Goal: Task Accomplishment & Management: Manage account settings

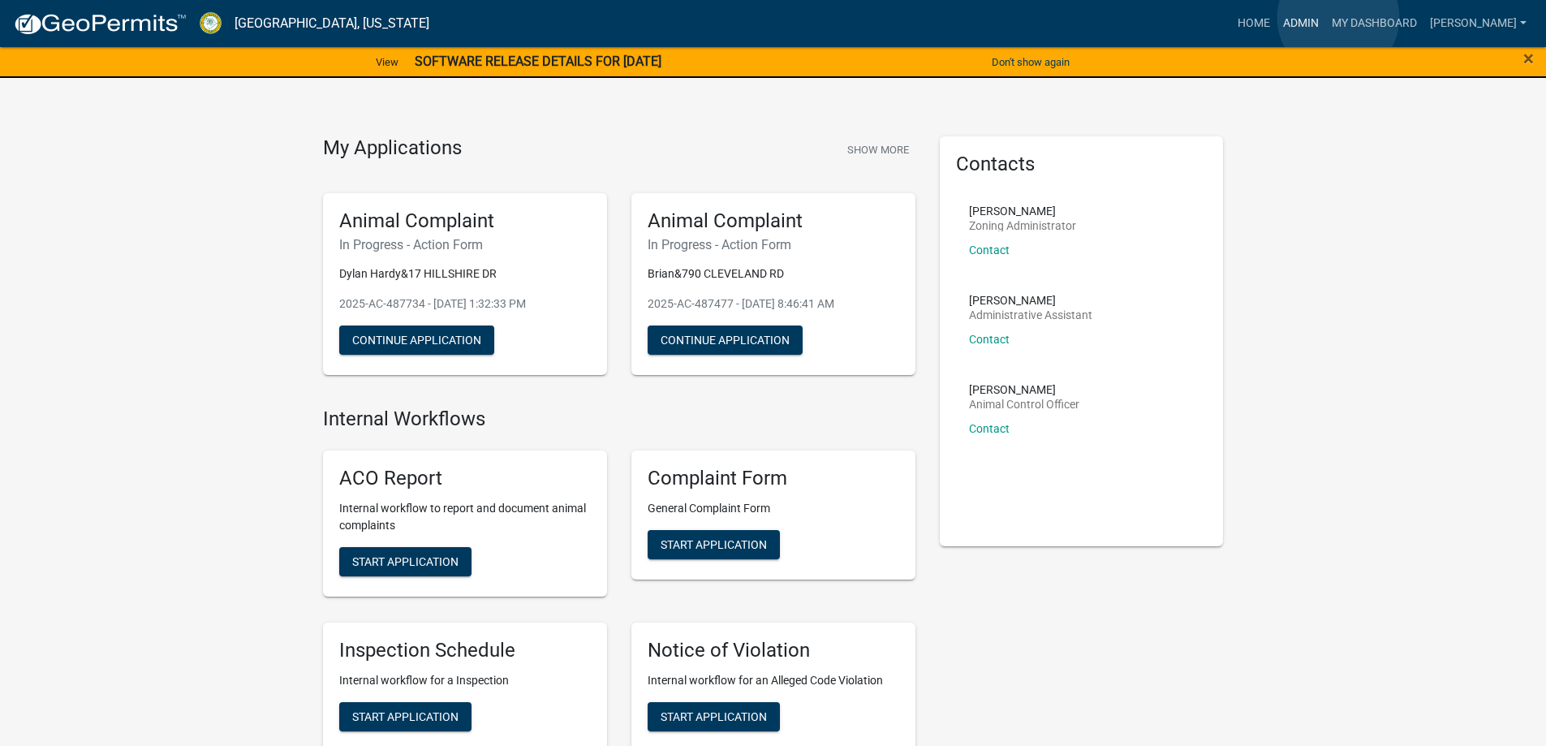
click at [1326, 18] on link "Admin" at bounding box center [1301, 23] width 49 height 31
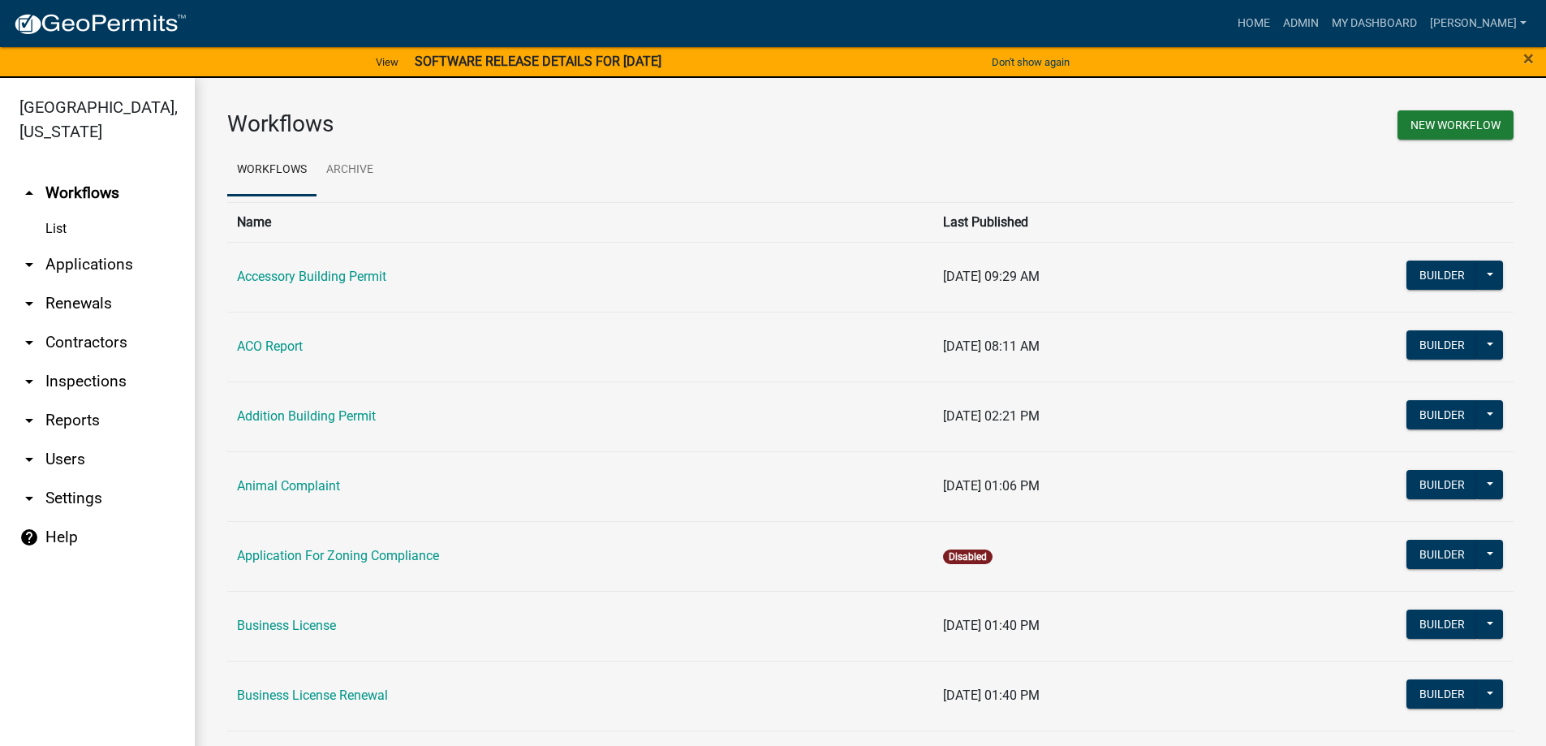
click at [128, 275] on link "arrow_drop_down Applications" at bounding box center [97, 264] width 195 height 39
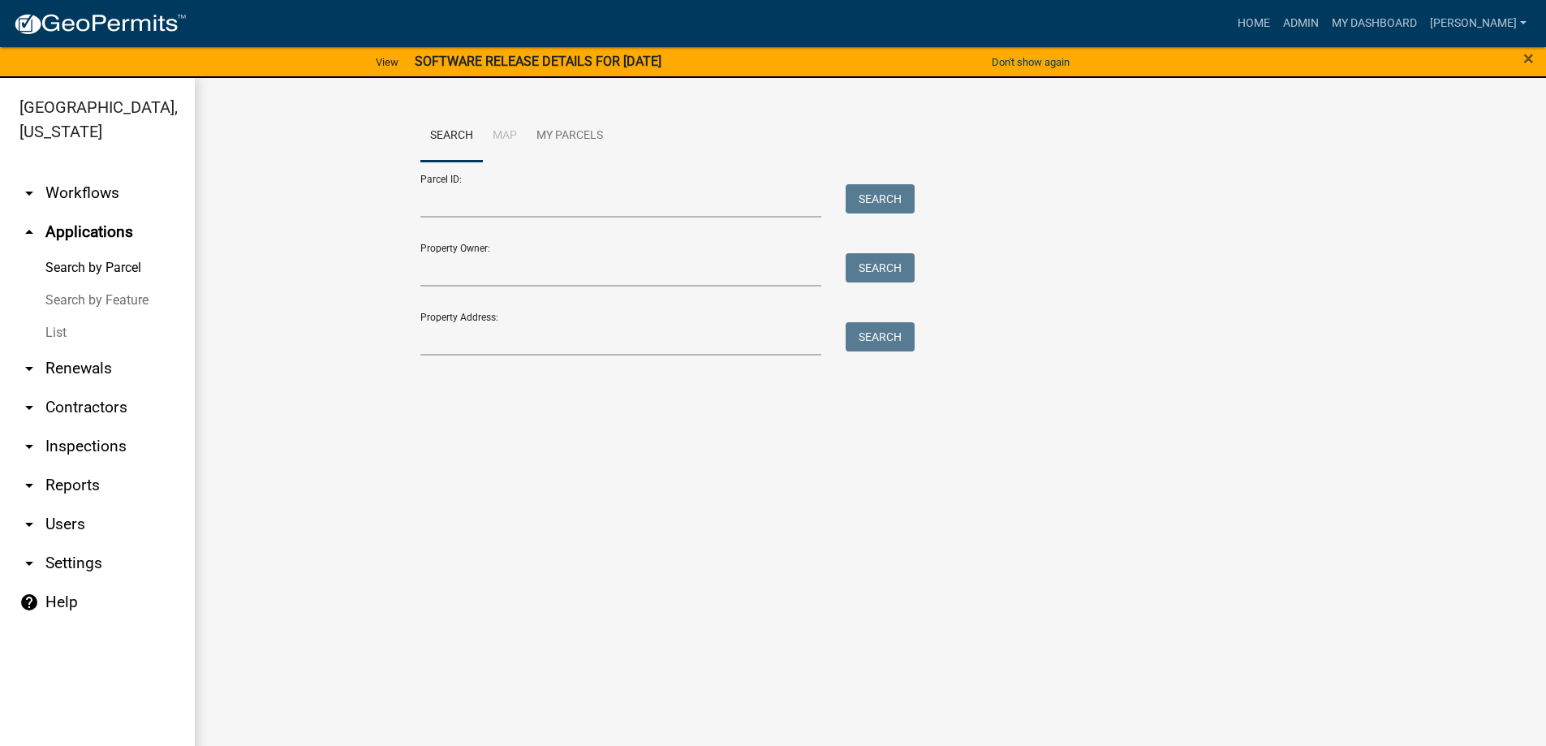
click at [124, 341] on link "List" at bounding box center [97, 333] width 195 height 32
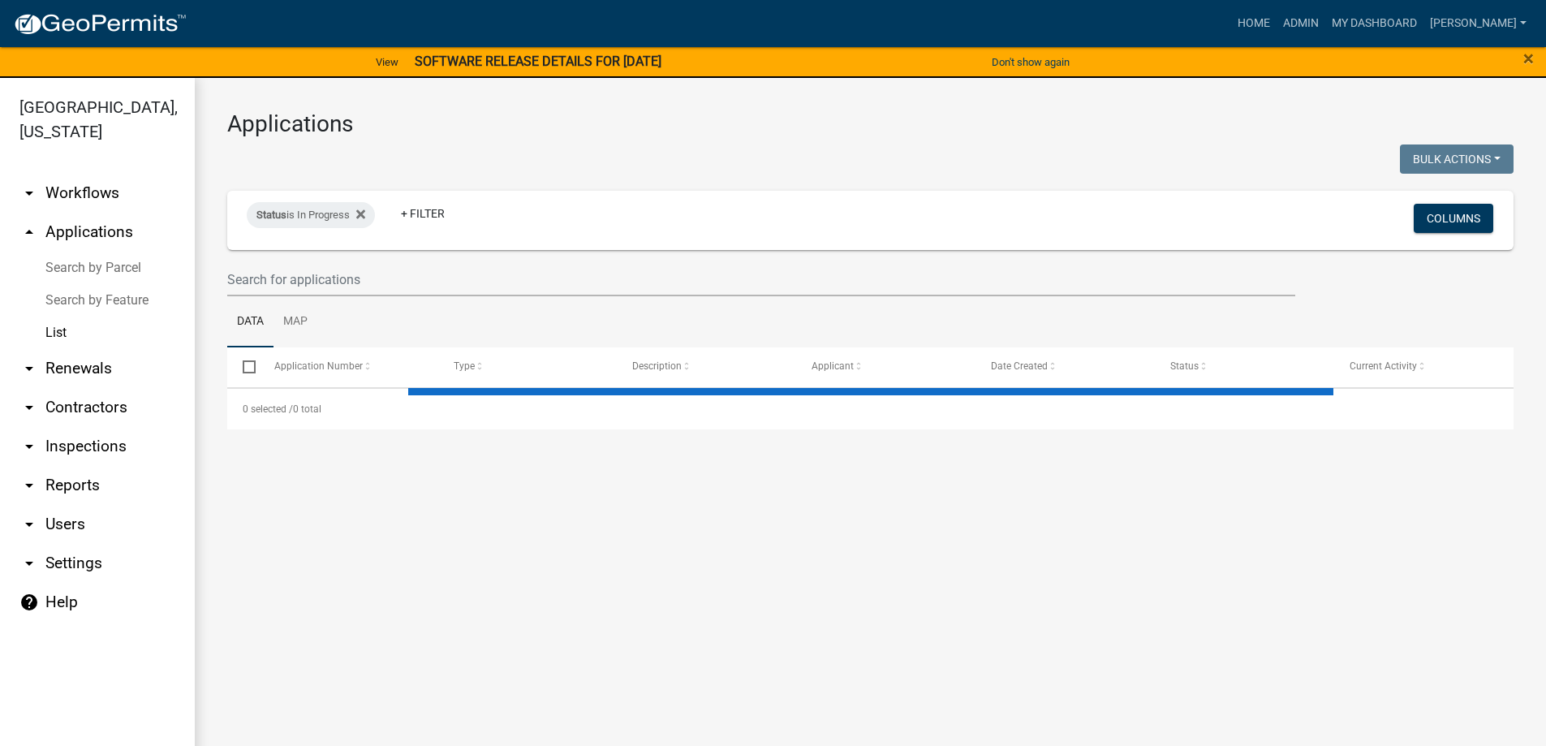
select select "3: 100"
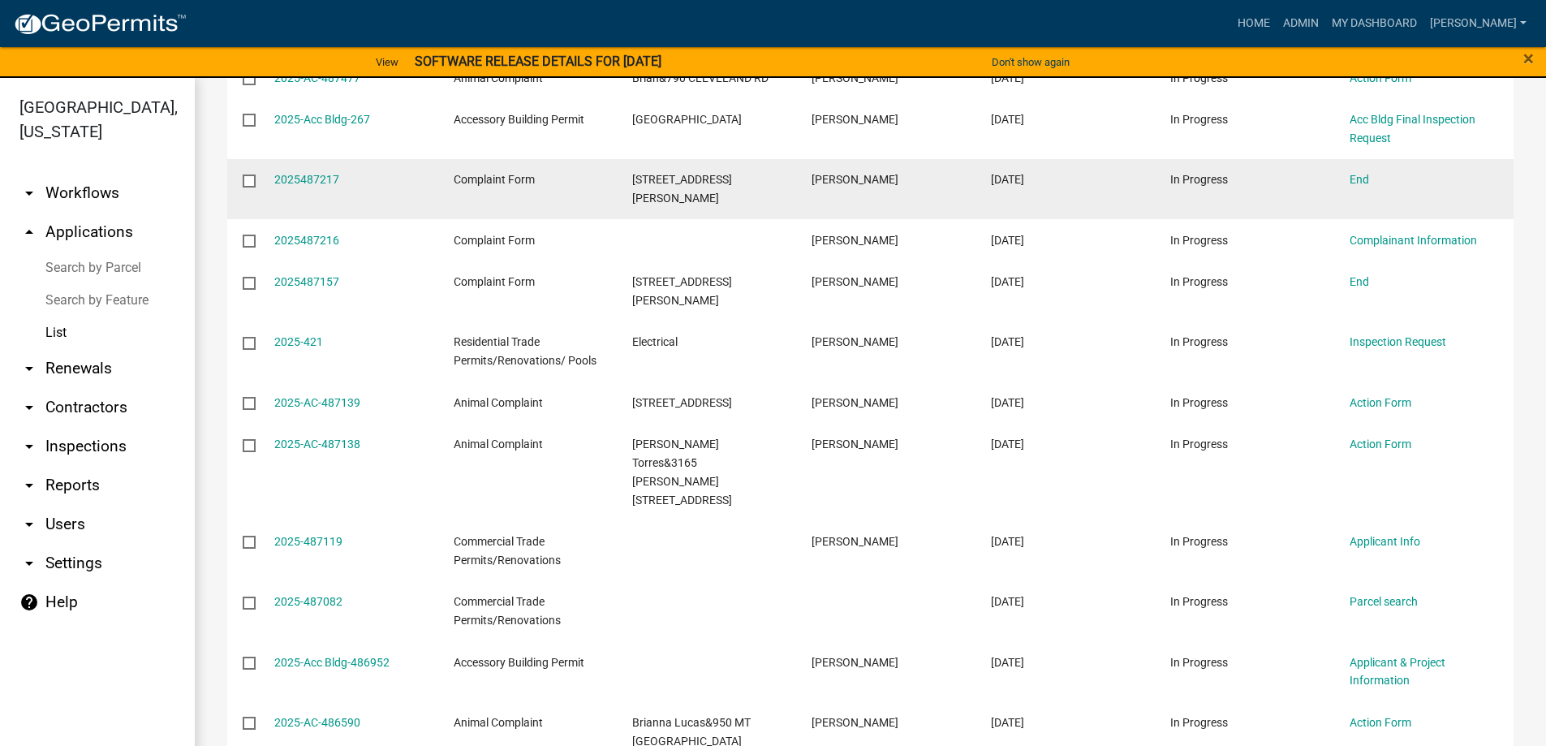
scroll to position [893, 0]
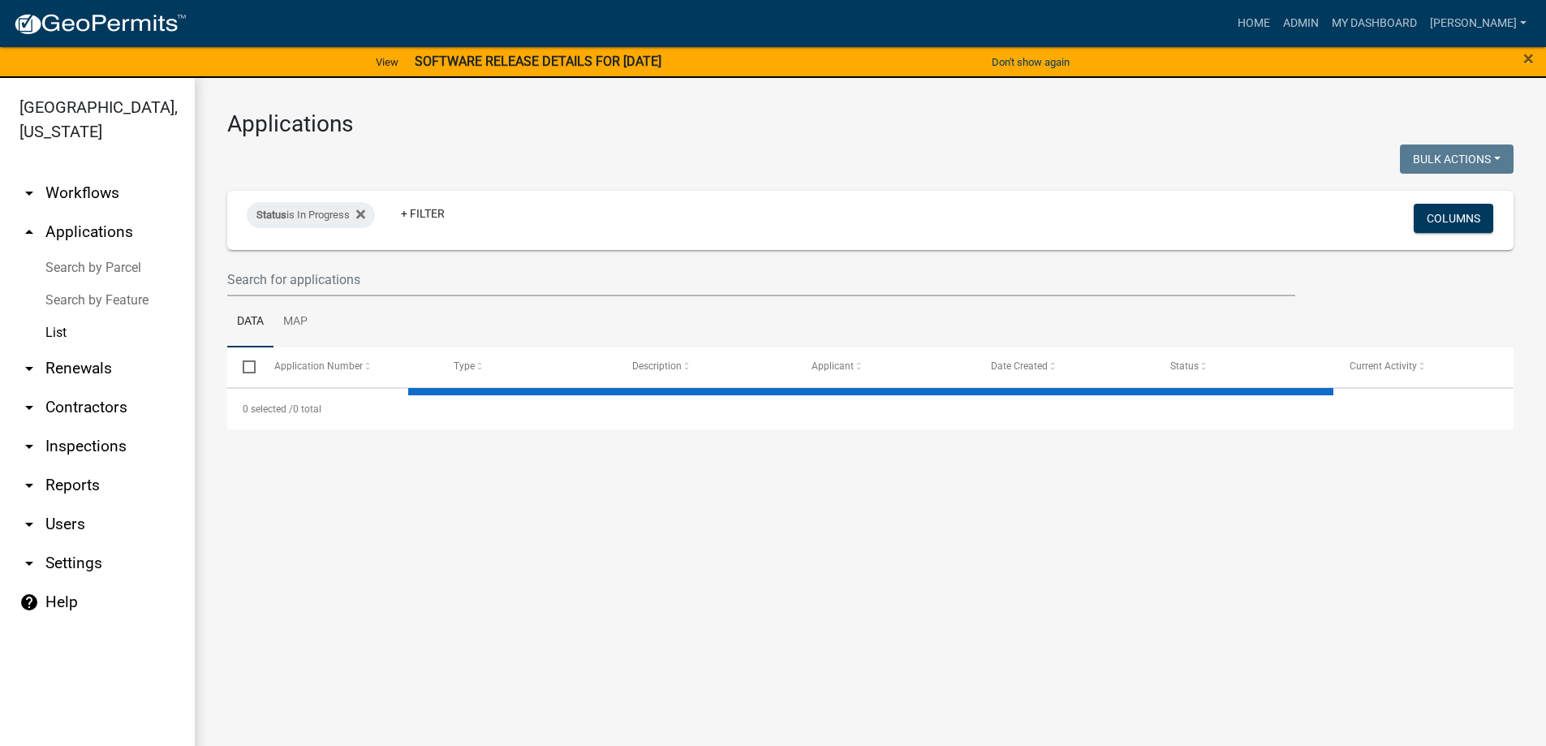
select select "3: 100"
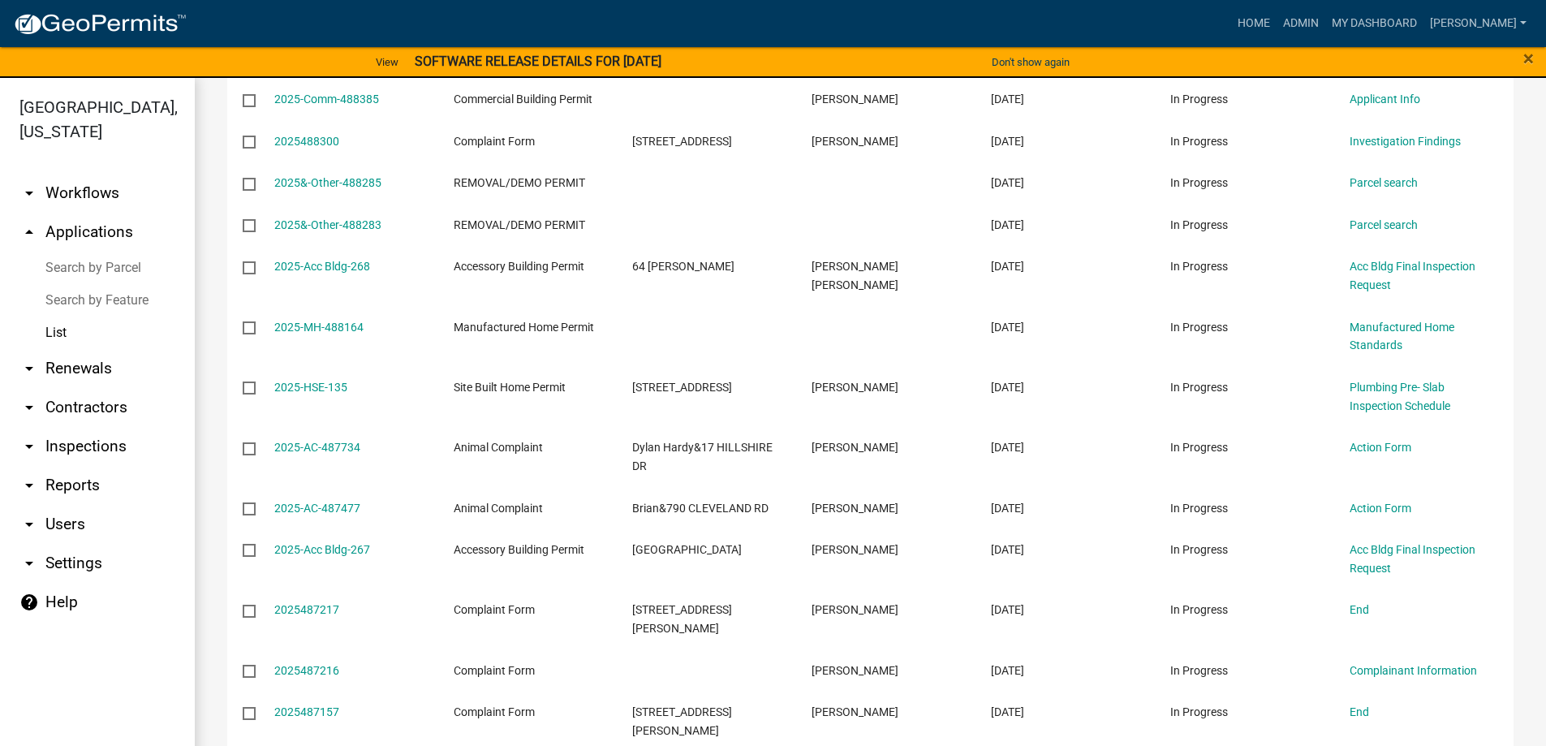
scroll to position [395, 0]
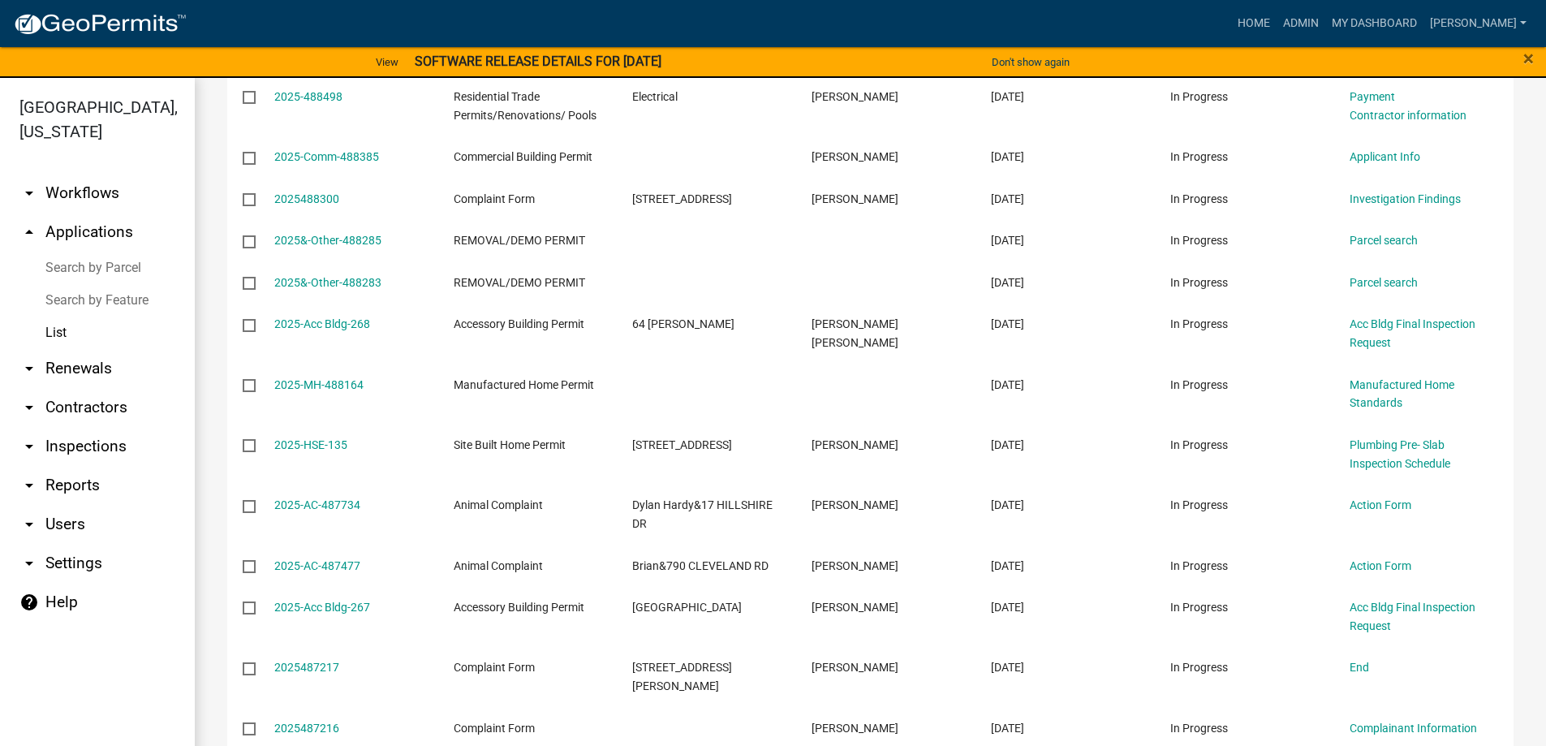
click at [92, 453] on link "arrow_drop_down Inspections" at bounding box center [97, 446] width 195 height 39
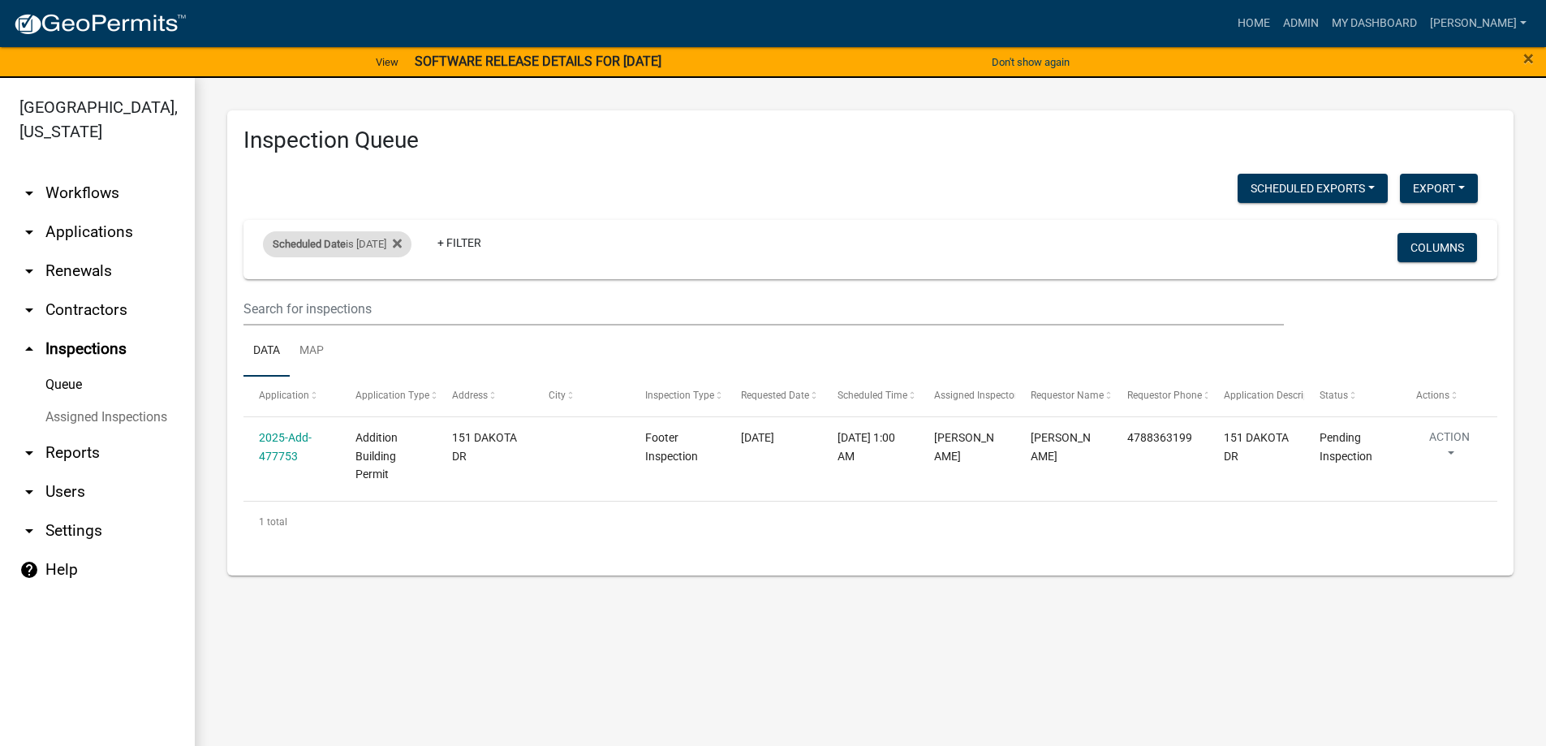
click at [394, 245] on div "Scheduled Date is 10/08/2025" at bounding box center [337, 244] width 149 height 26
click at [396, 313] on input "2025-10-08" at bounding box center [352, 304] width 114 height 33
type input "2025-10-07"
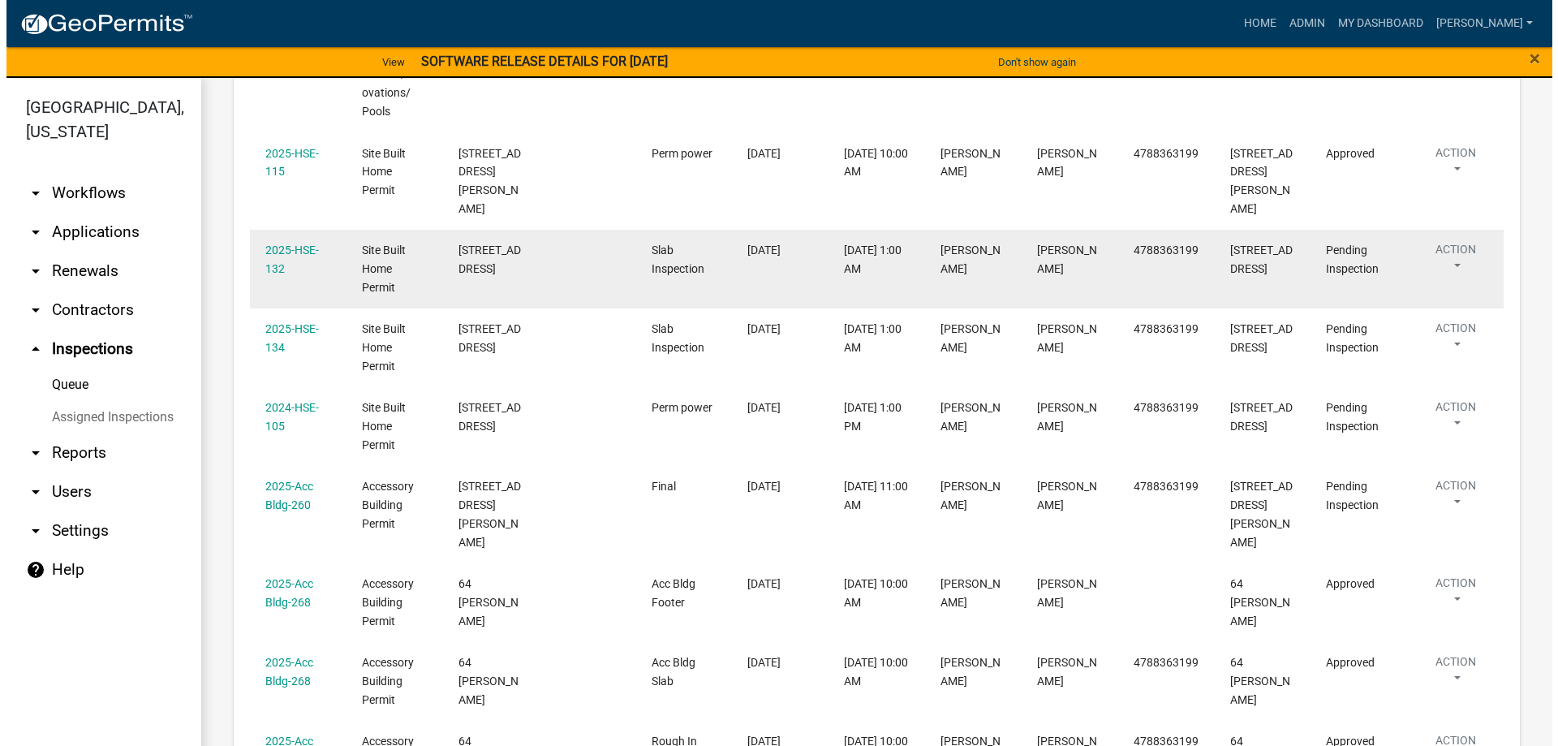
scroll to position [406, 0]
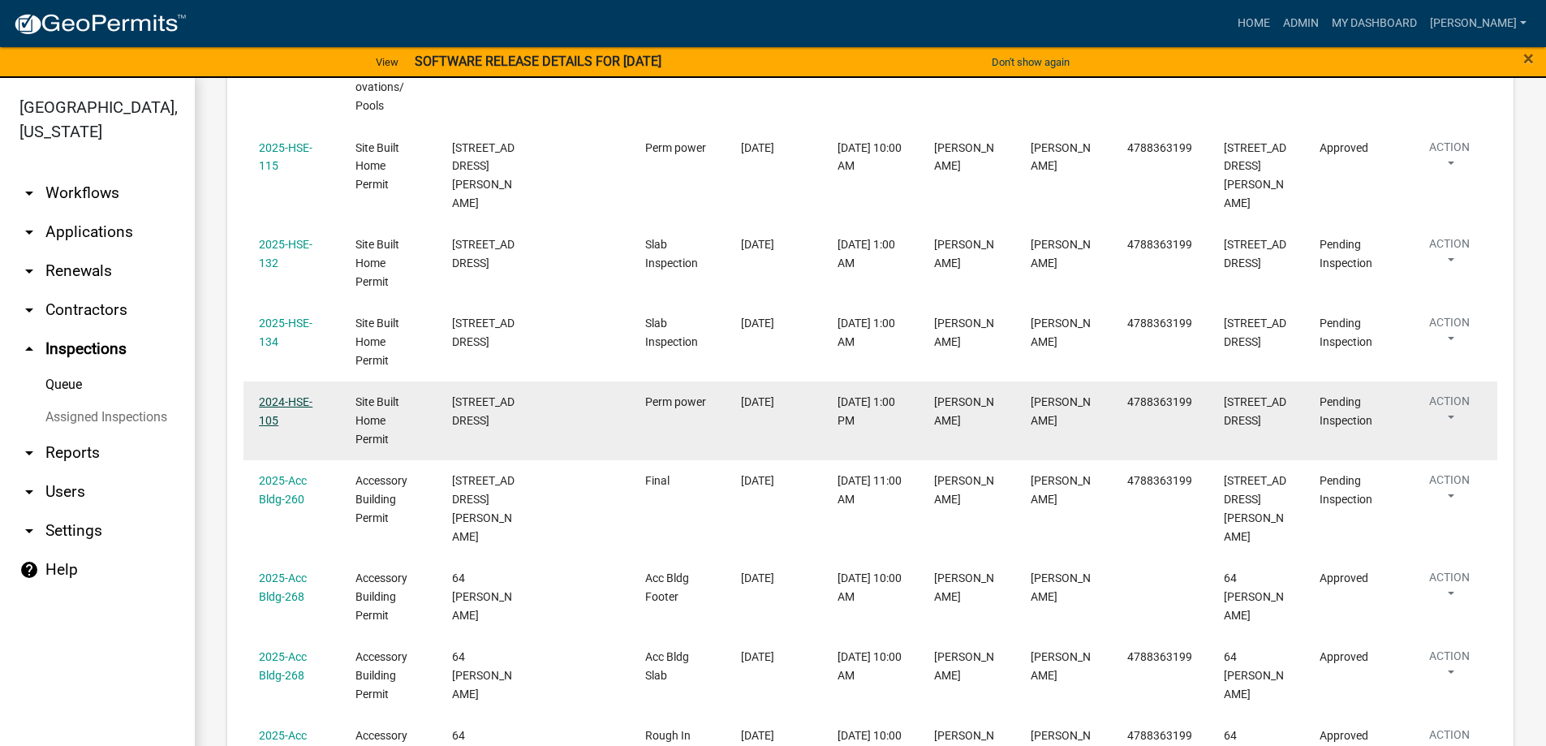
click at [290, 395] on link "2024-HSE-105" at bounding box center [286, 411] width 54 height 32
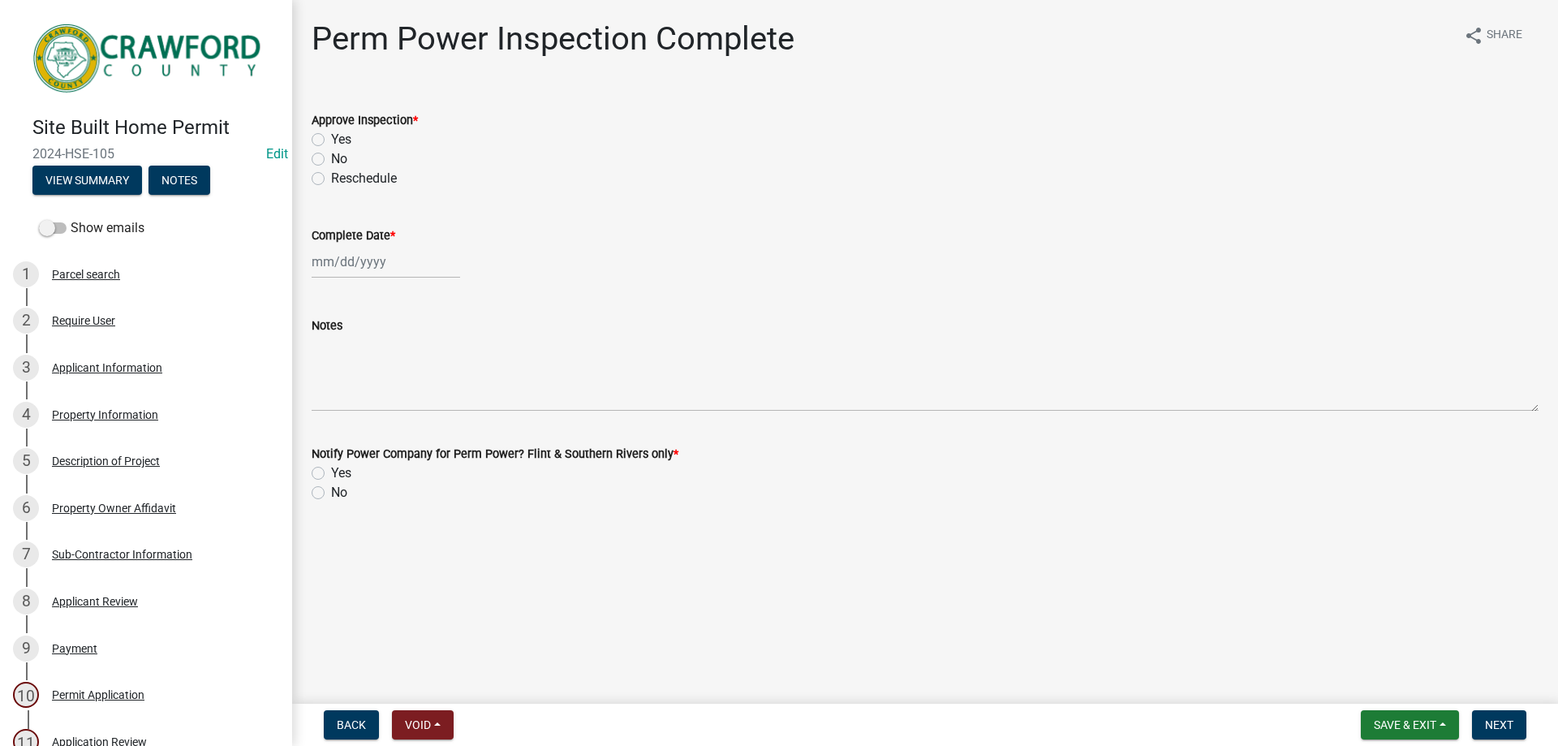
click at [331, 139] on label "Yes" at bounding box center [341, 139] width 20 height 19
click at [331, 139] on input "Yes" at bounding box center [336, 135] width 11 height 11
radio input "true"
click at [340, 264] on div at bounding box center [386, 261] width 149 height 33
select select "10"
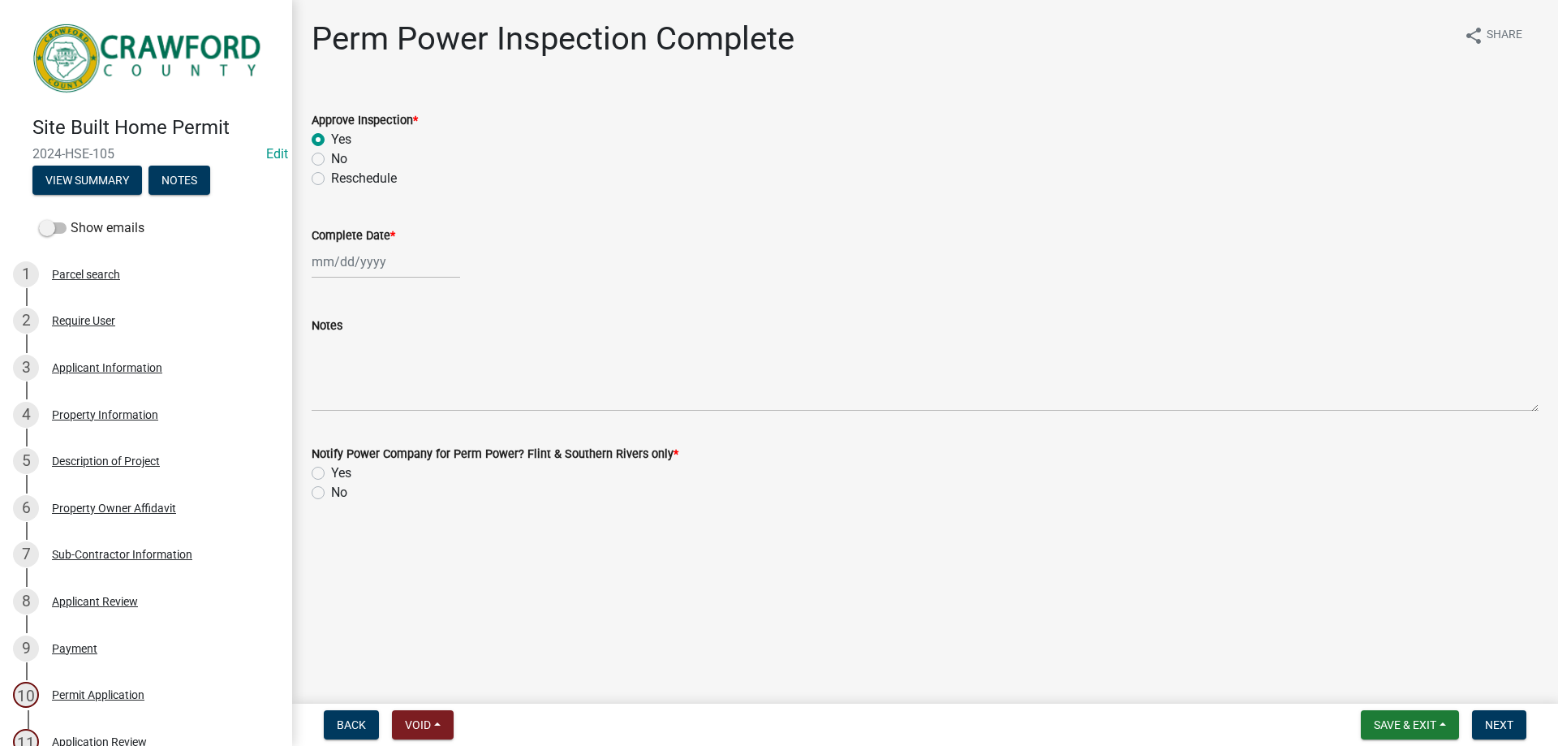
select select "2025"
click at [348, 371] on div "7" at bounding box center [354, 374] width 26 height 26
type input "10/07/2025"
click at [331, 478] on label "Yes" at bounding box center [341, 472] width 20 height 19
click at [331, 474] on input "Yes" at bounding box center [336, 468] width 11 height 11
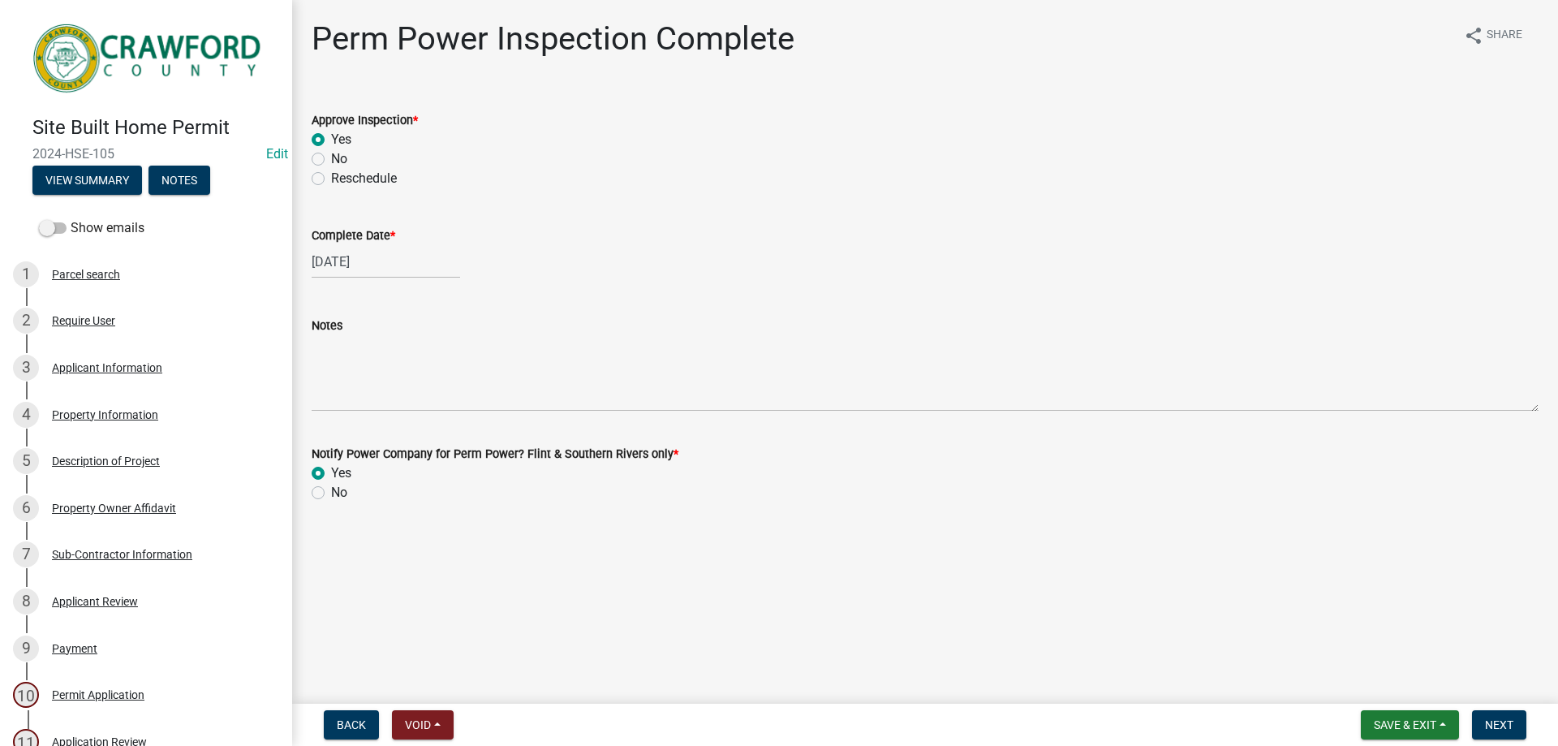
radio input "true"
click at [1501, 722] on span "Next" at bounding box center [1499, 724] width 28 height 13
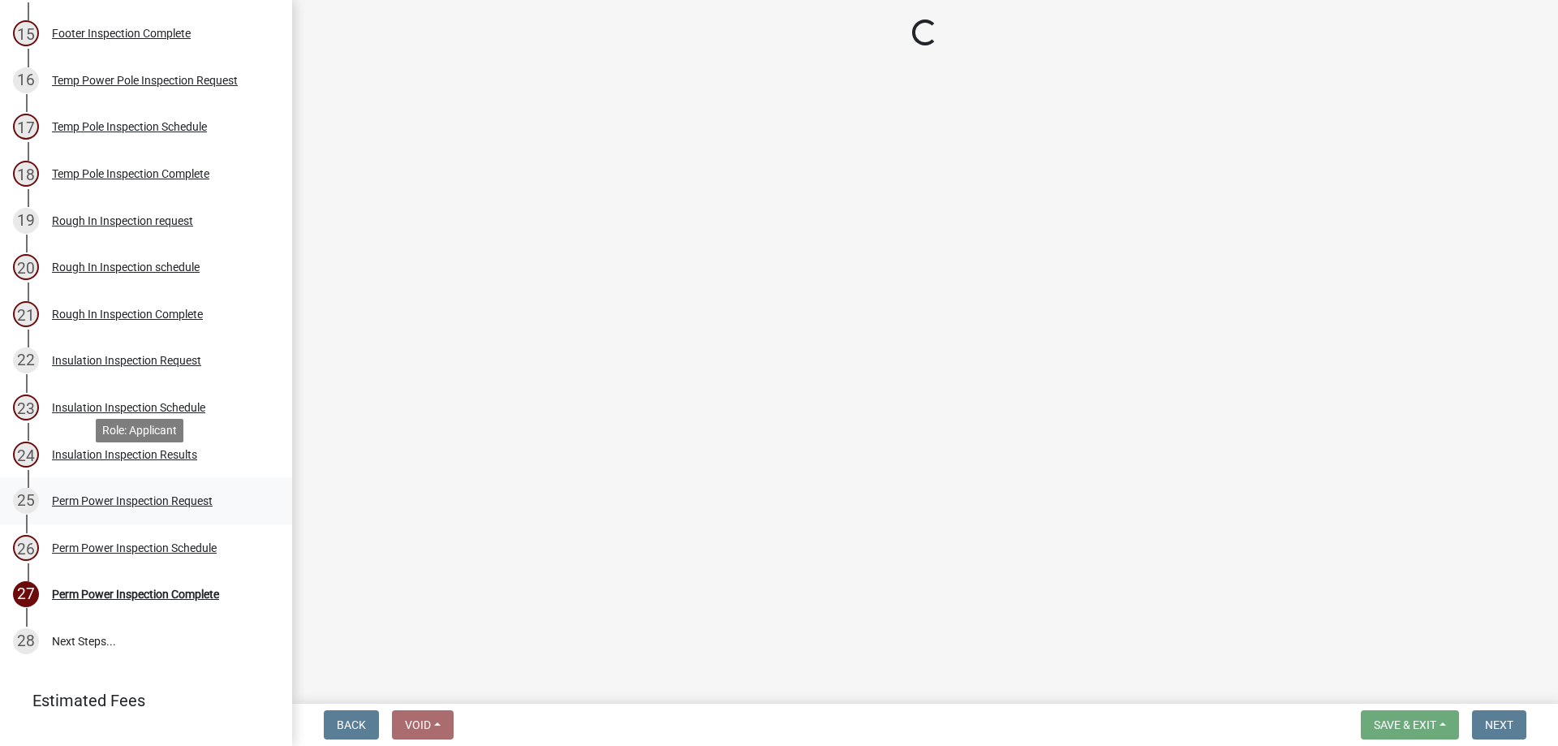
scroll to position [960, 0]
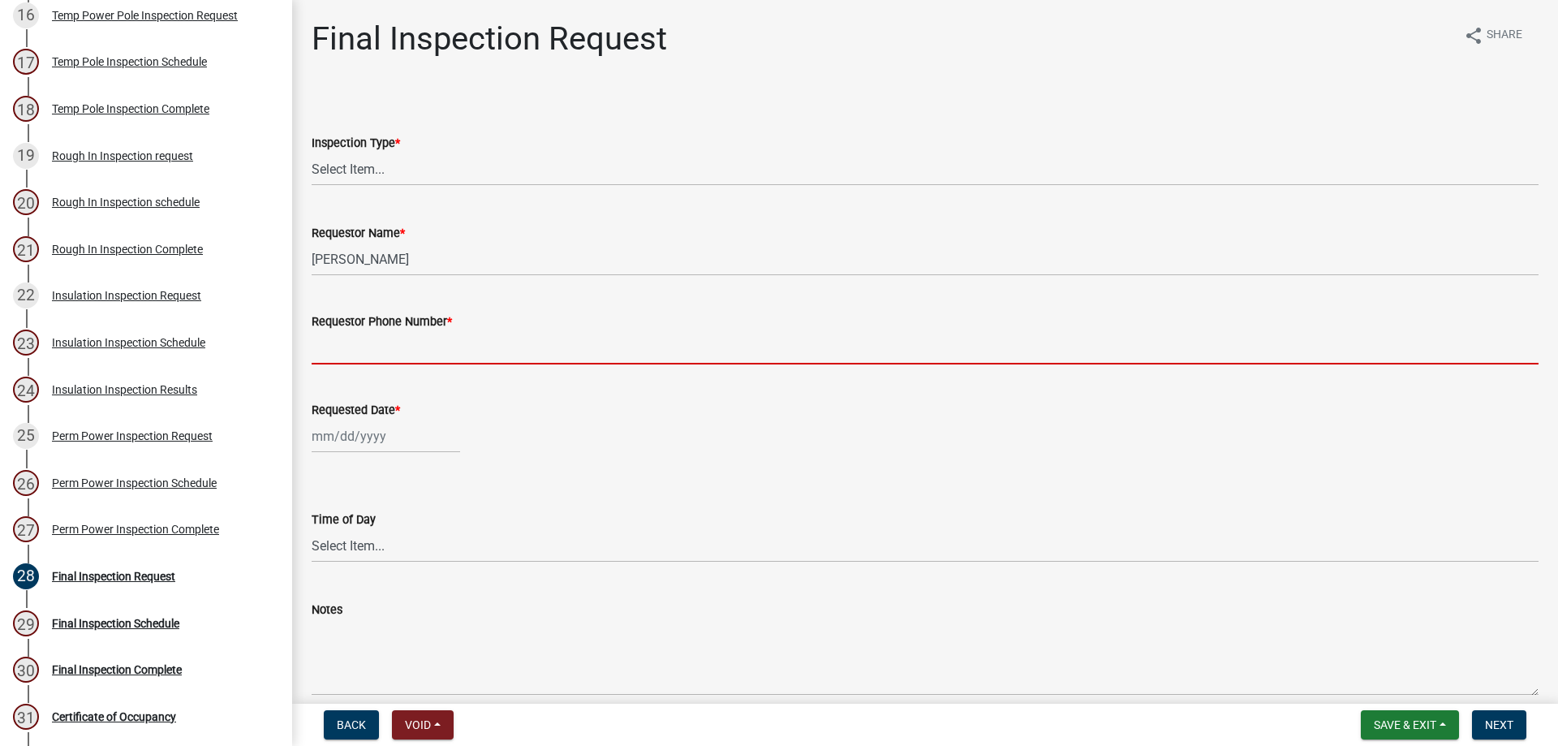
click at [430, 336] on input "Requestor Phone Number *" at bounding box center [925, 347] width 1227 height 33
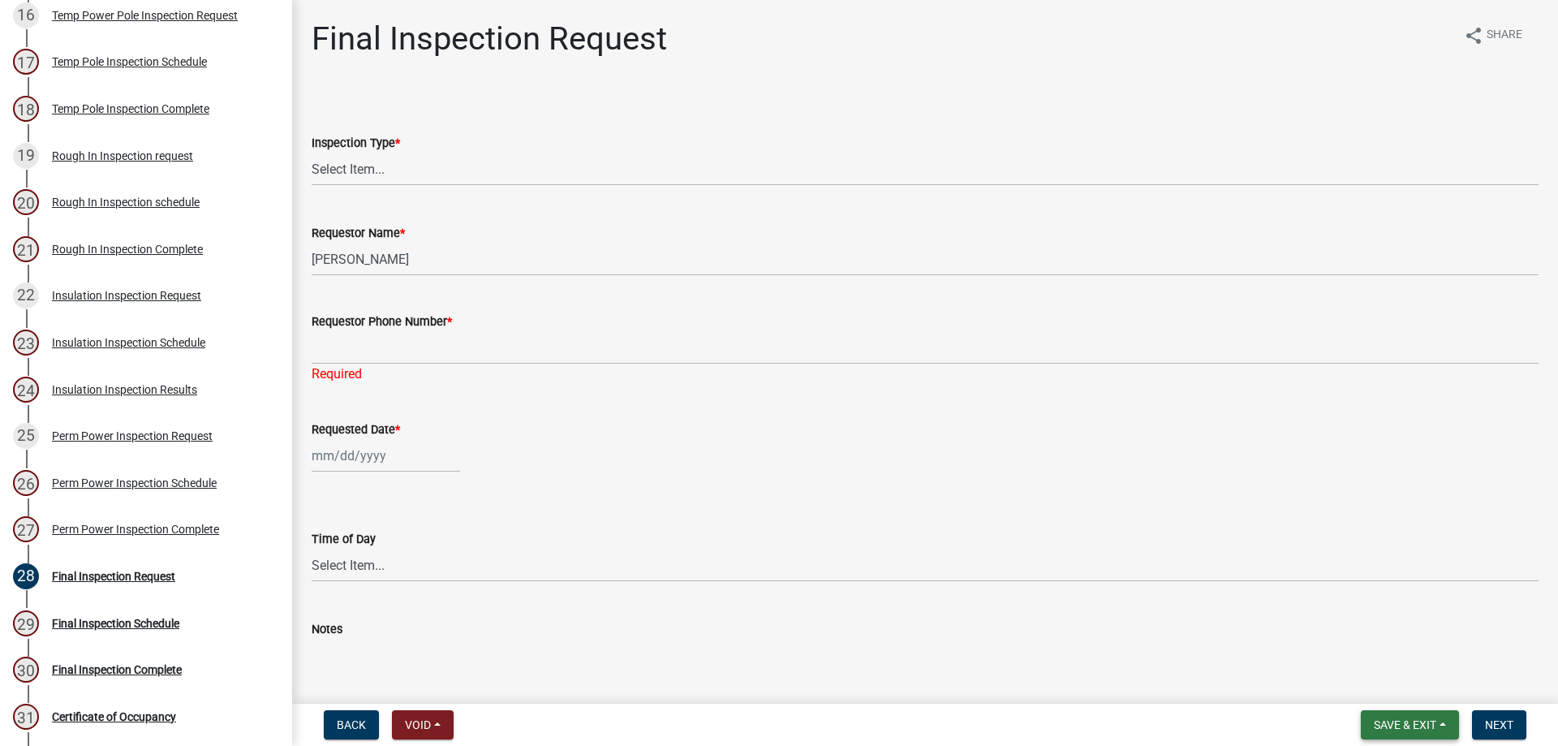
click at [1389, 728] on span "Save & Exit" at bounding box center [1405, 724] width 63 height 13
click at [1369, 694] on button "Save & Exit" at bounding box center [1395, 682] width 130 height 39
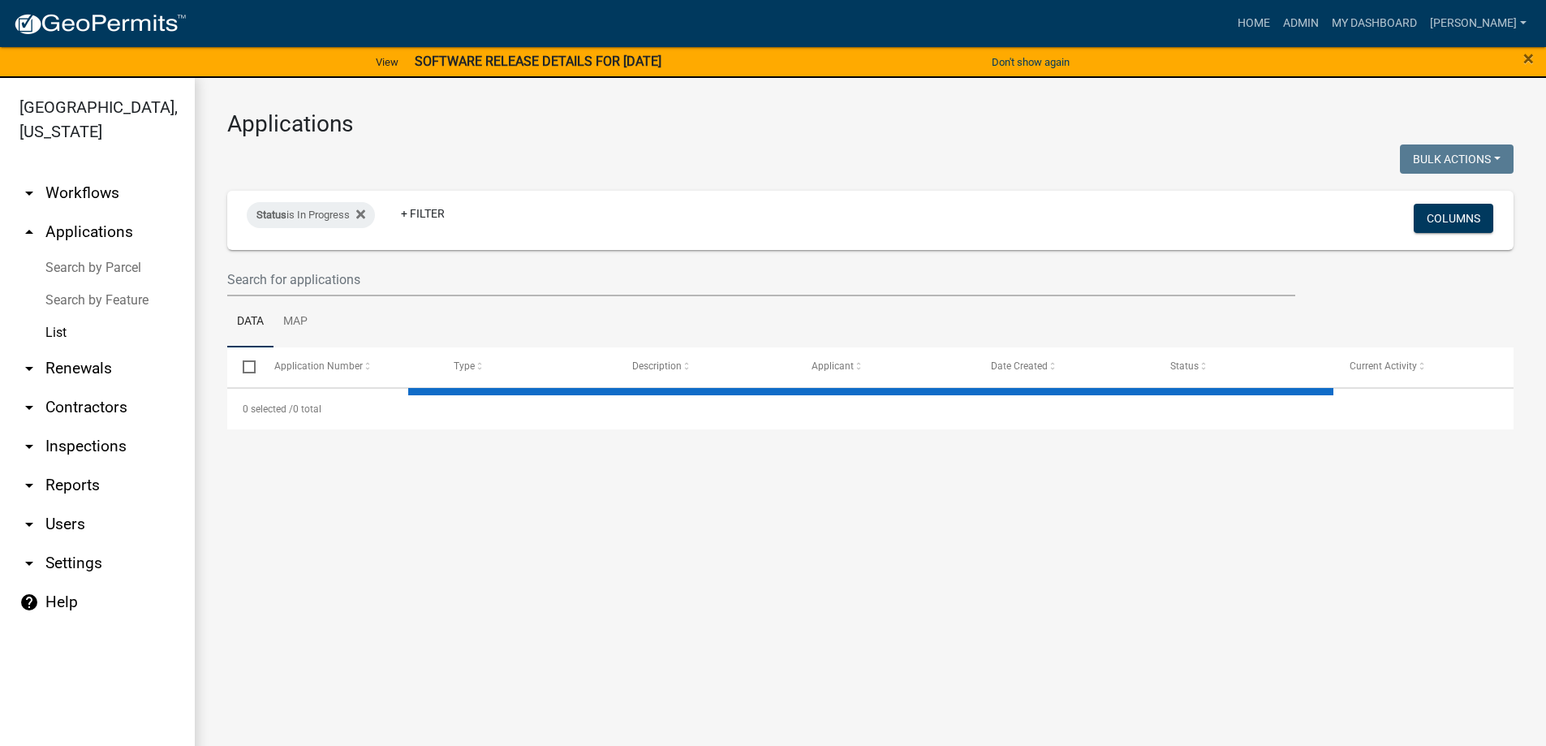
select select "3: 100"
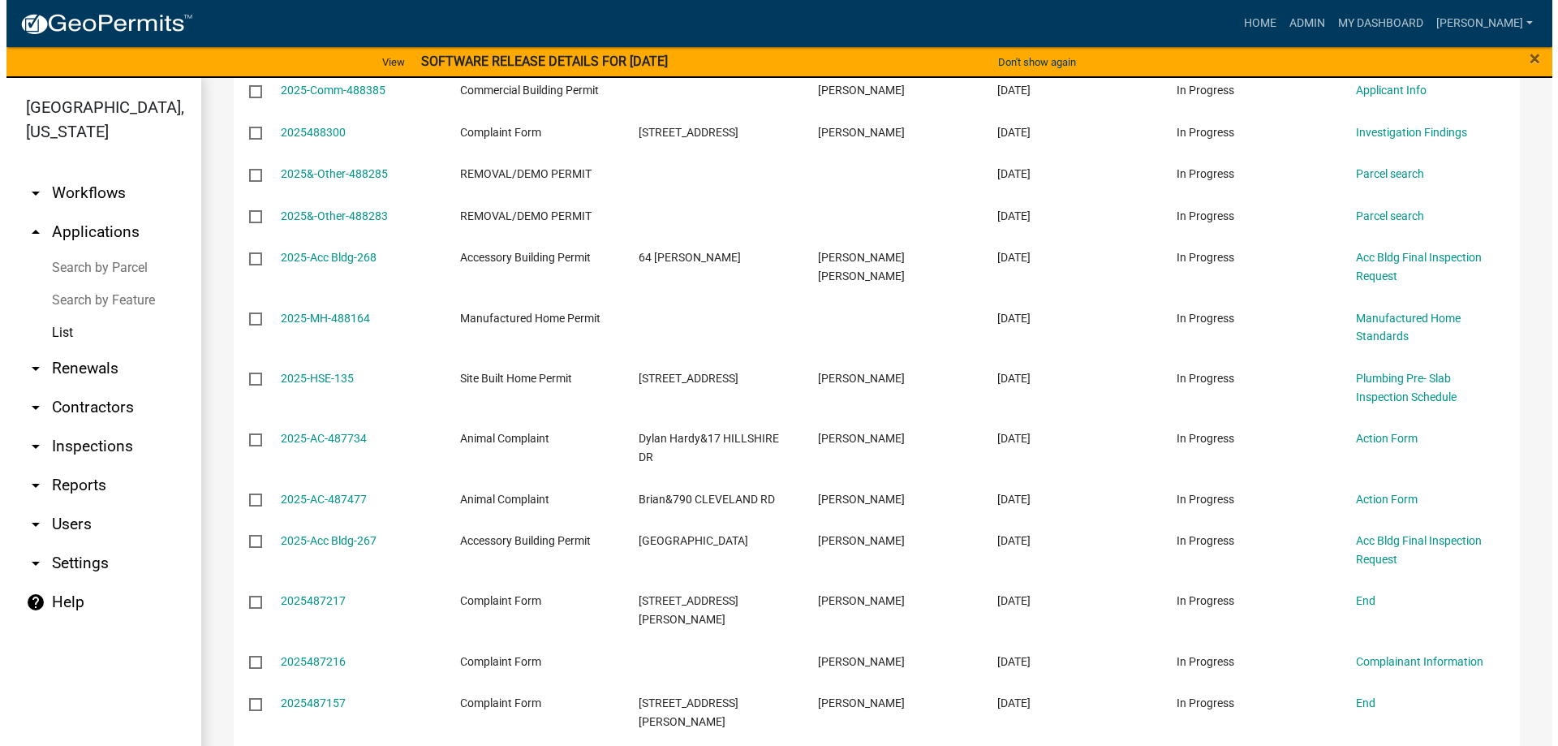
scroll to position [283, 0]
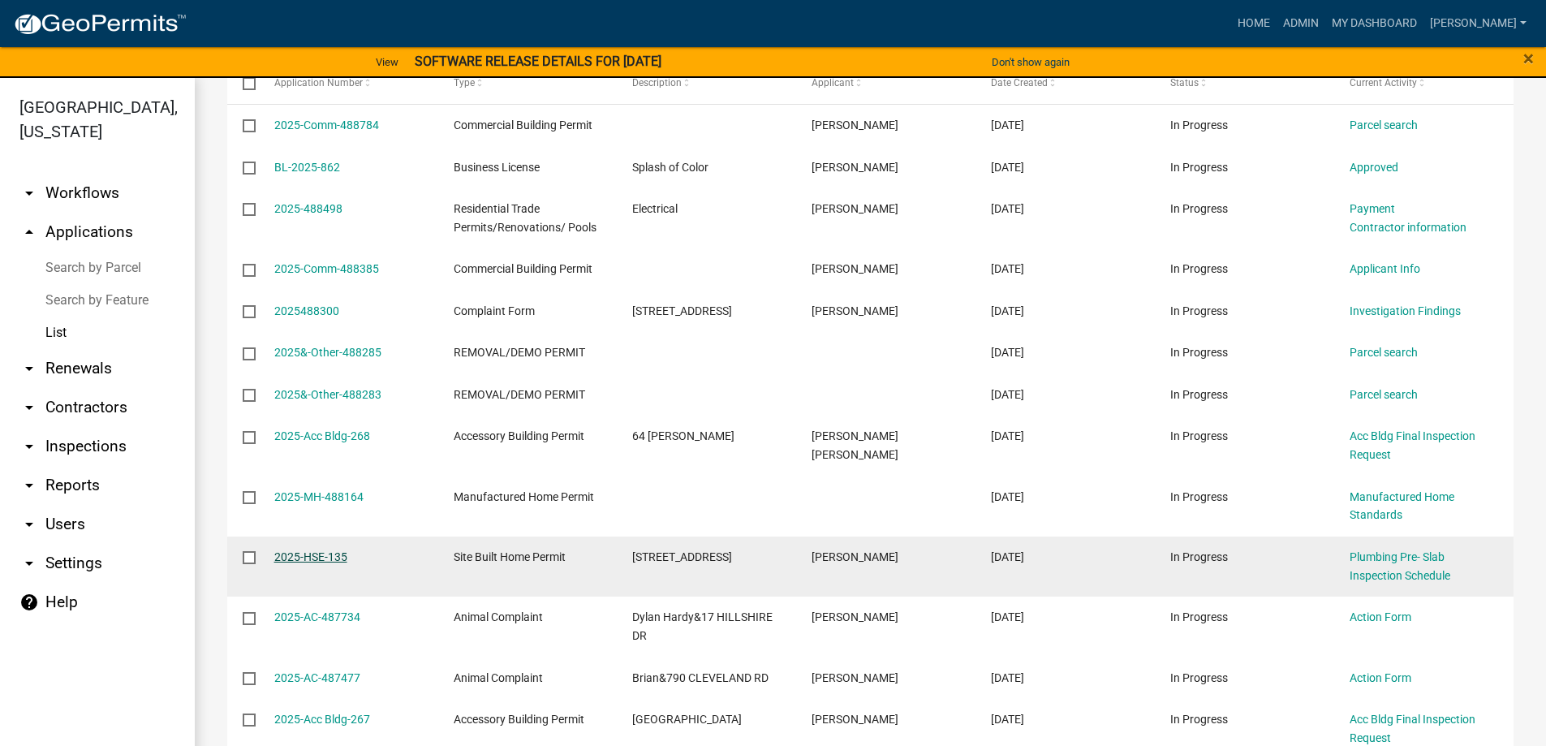
click at [338, 557] on link "2025-HSE-135" at bounding box center [310, 556] width 73 height 13
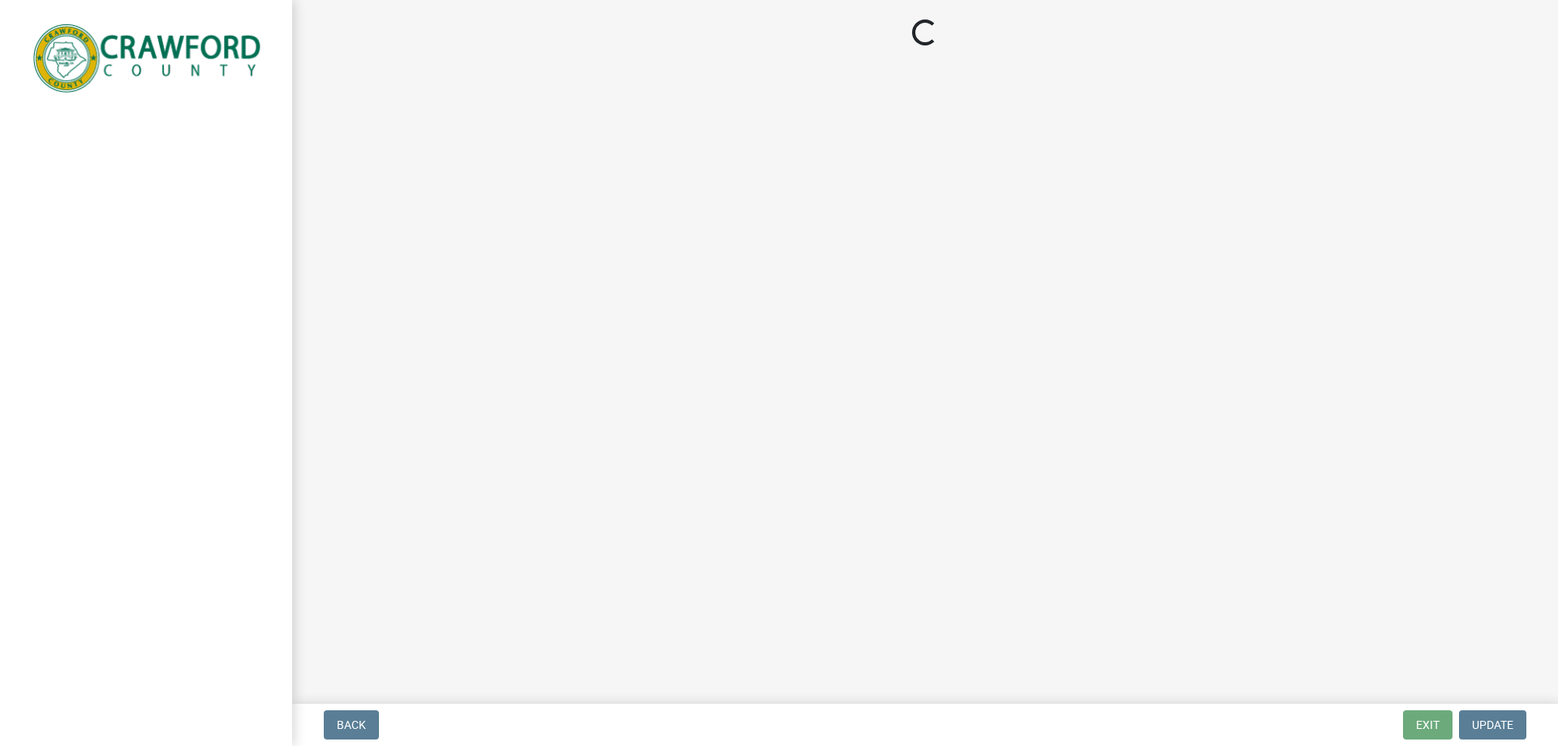
select select "a844a88f-ba44-4800-9e08-05e10520dbf6"
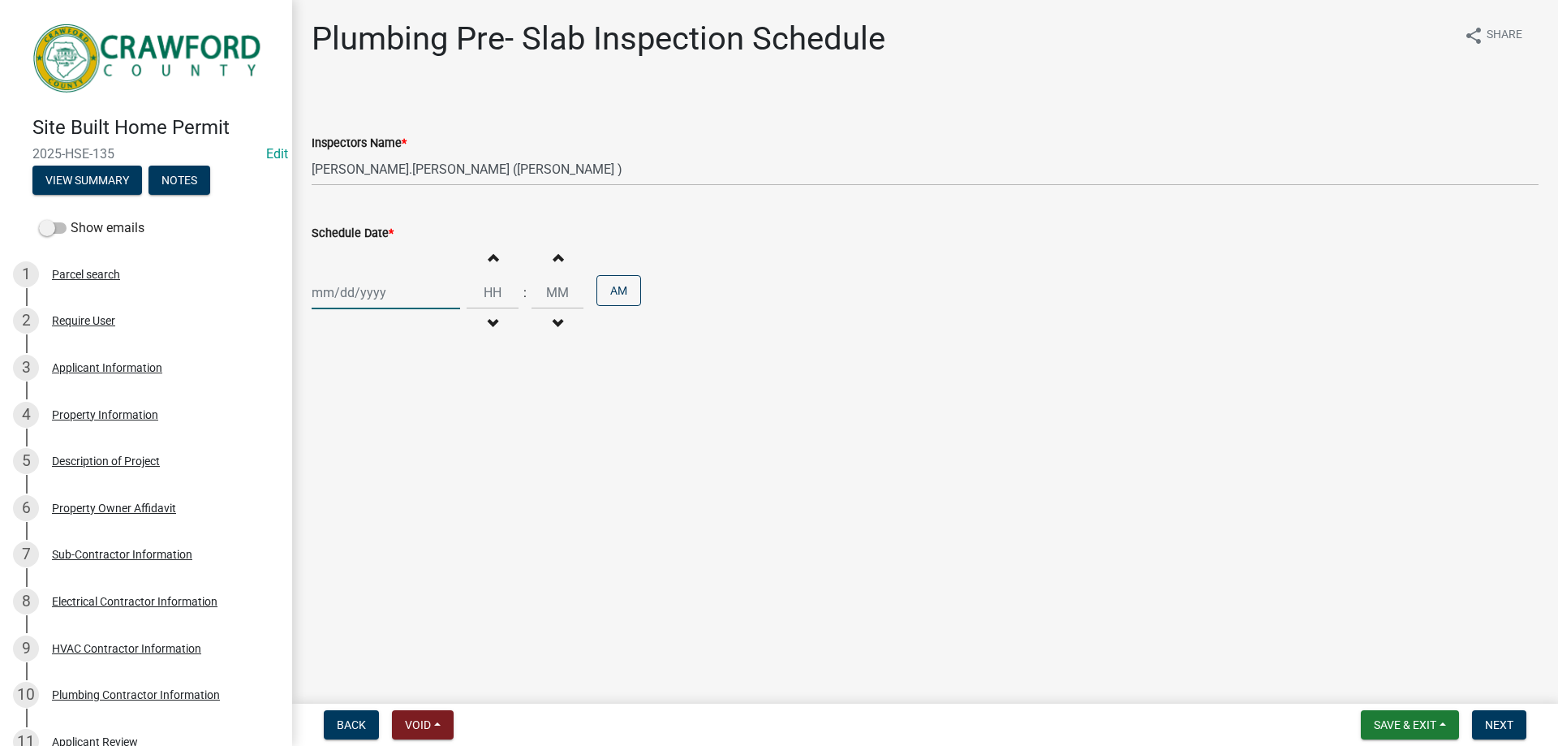
click at [390, 286] on div at bounding box center [386, 292] width 149 height 33
select select "10"
select select "2025"
click at [377, 401] on div "8" at bounding box center [380, 405] width 26 height 26
type input "[DATE]"
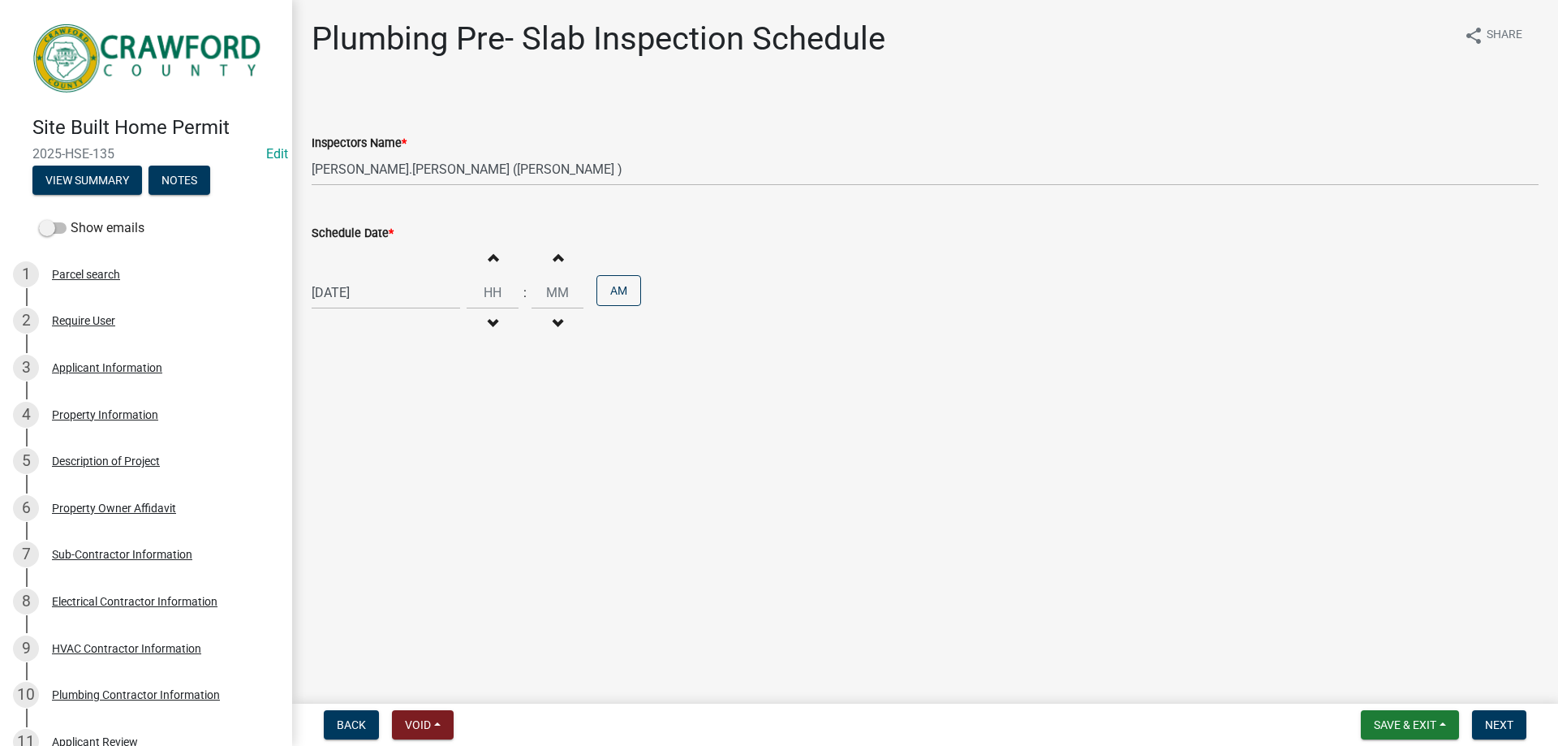
click at [476, 258] on button "Increment hours" at bounding box center [493, 257] width 34 height 29
type input "01"
type input "00"
click at [1518, 723] on button "Next" at bounding box center [1499, 724] width 54 height 29
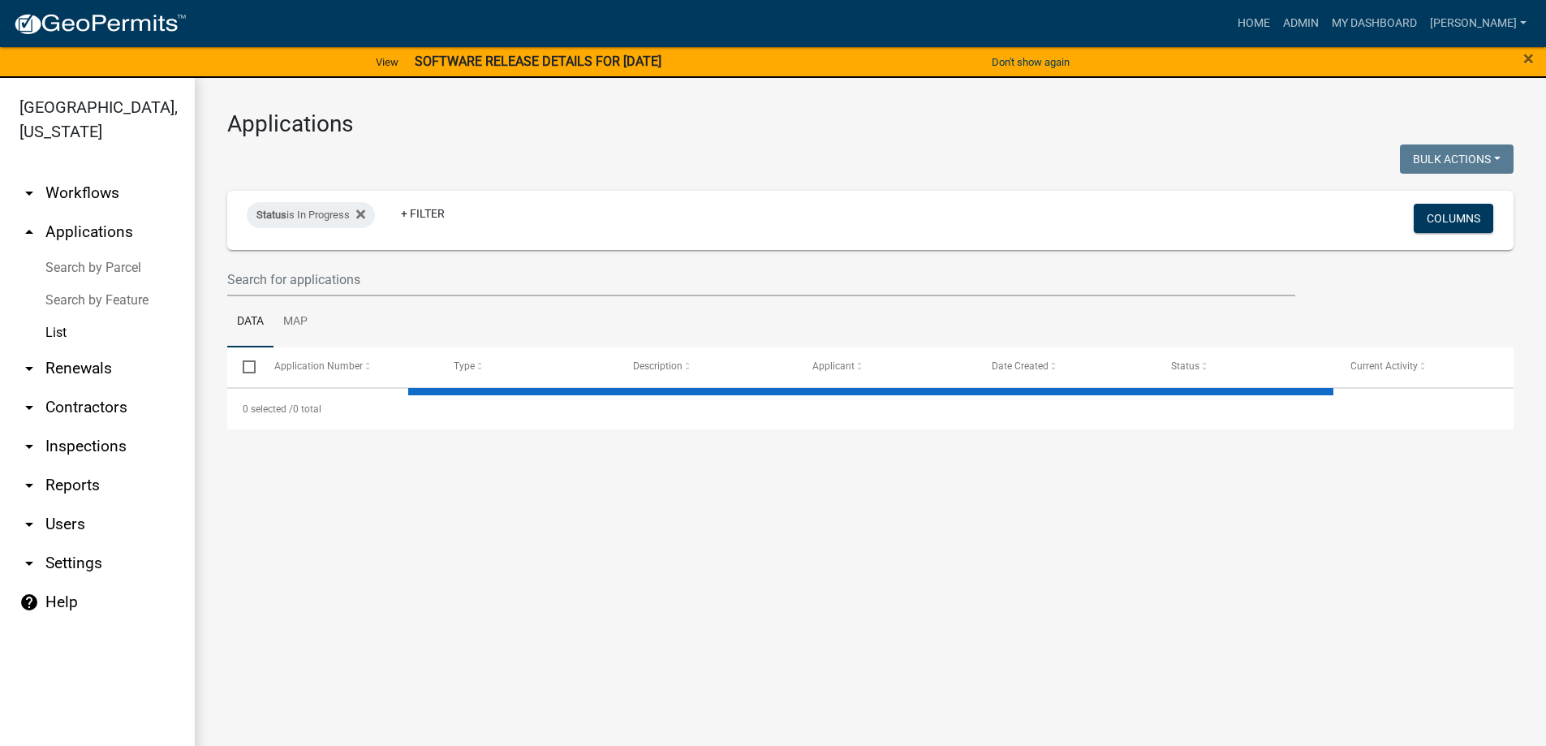
select select "3: 100"
